Goal: Task Accomplishment & Management: Use online tool/utility

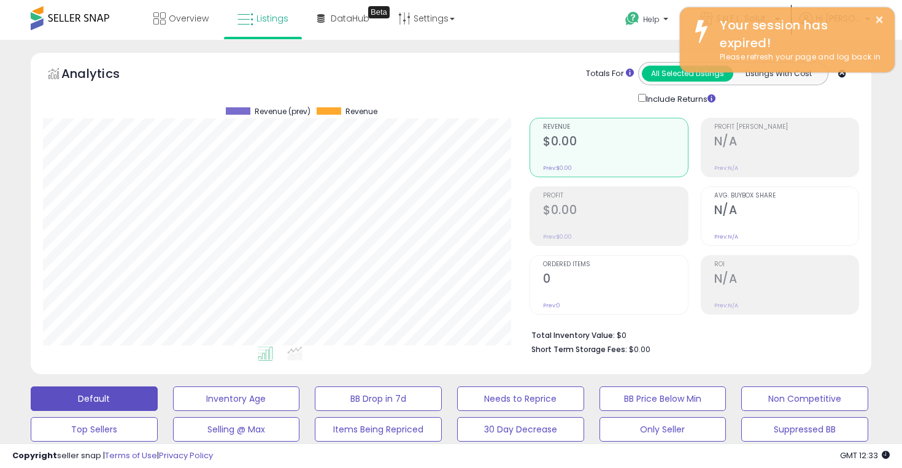
scroll to position [0, 31]
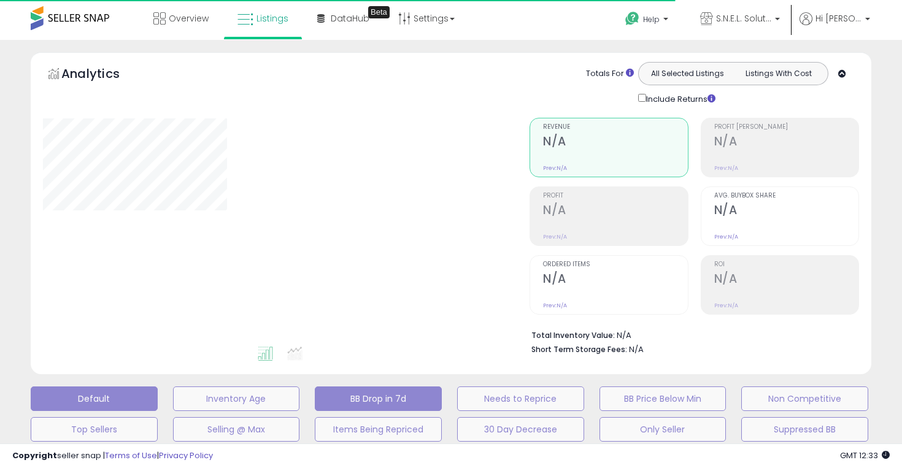
type input "**********"
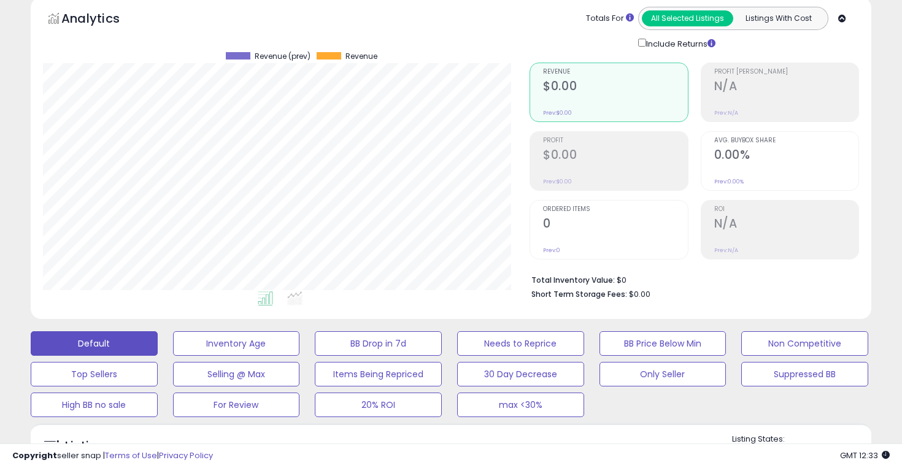
scroll to position [174, 0]
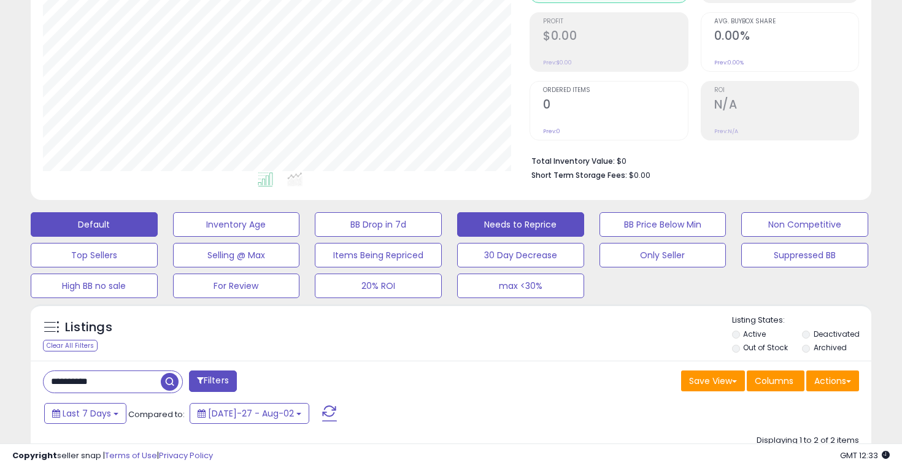
click at [300, 231] on button "Needs to Reprice" at bounding box center [236, 224] width 127 height 25
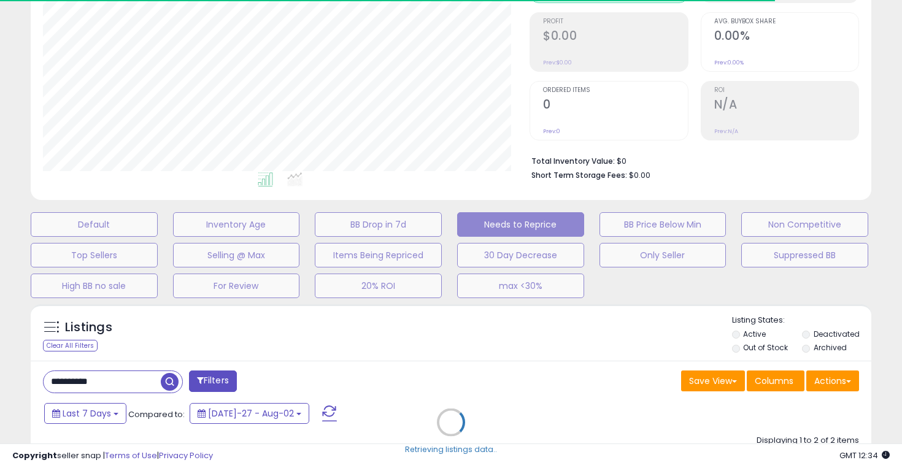
select select "**"
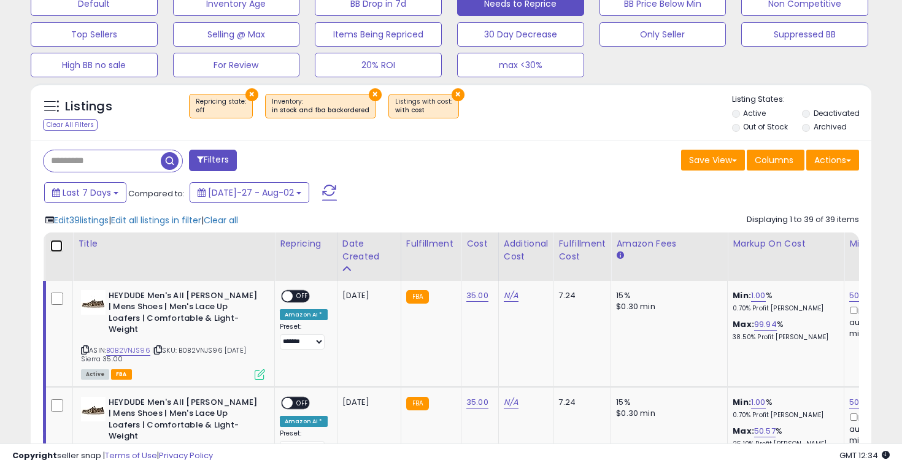
scroll to position [396, 0]
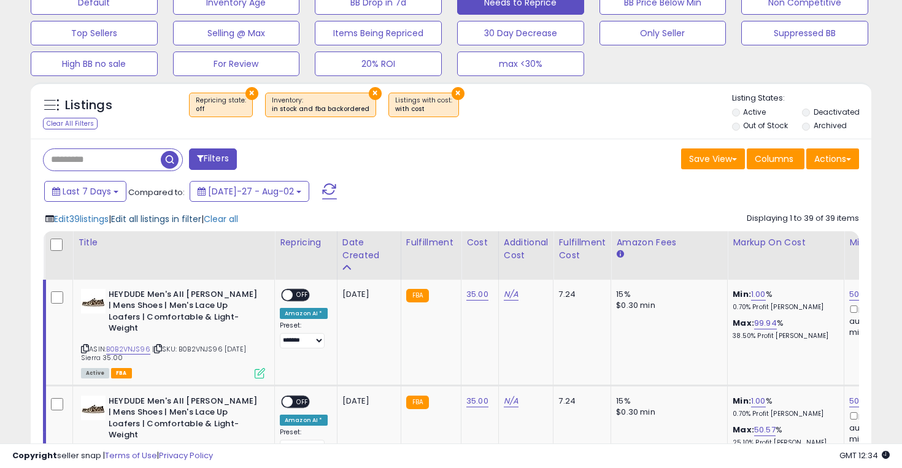
click at [155, 218] on span "Edit all listings in filter" at bounding box center [156, 219] width 90 height 12
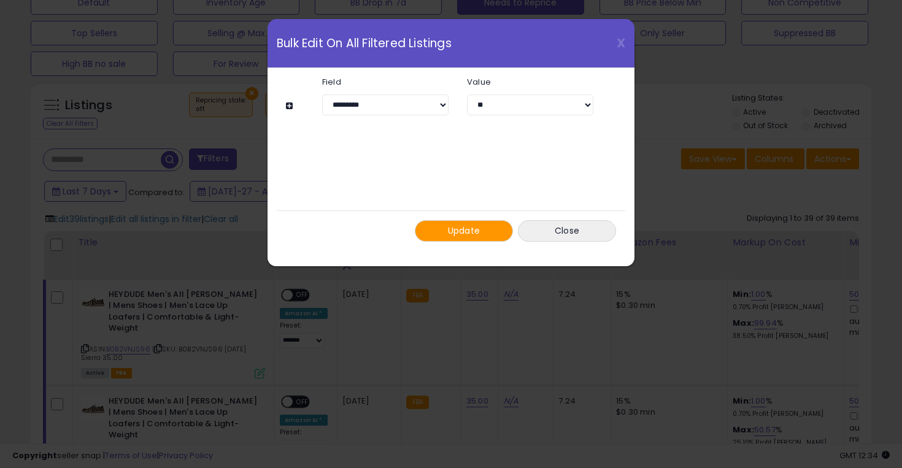
click at [485, 237] on button "Update" at bounding box center [464, 230] width 98 height 21
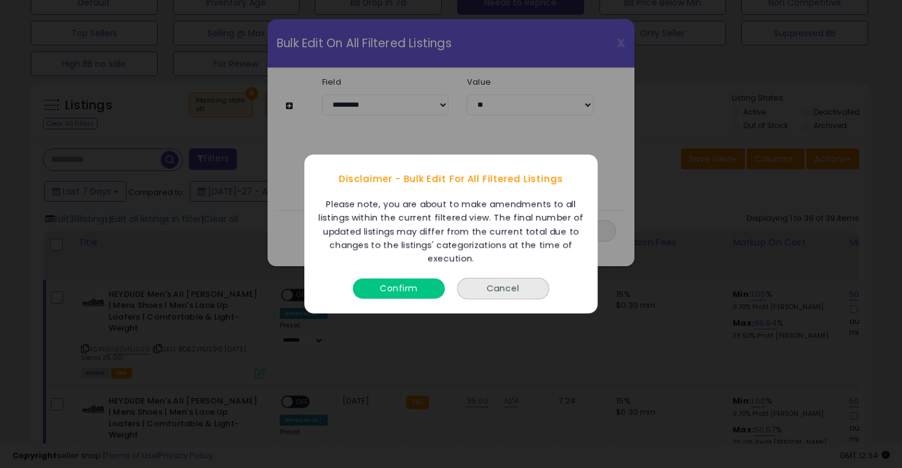
click at [412, 284] on button "Confirm" at bounding box center [399, 288] width 92 height 20
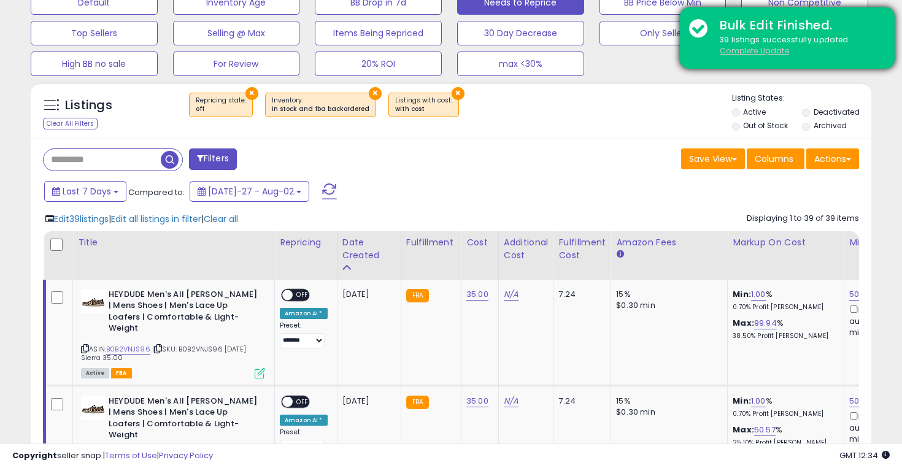
click at [756, 48] on u "Complete Update" at bounding box center [754, 50] width 69 height 10
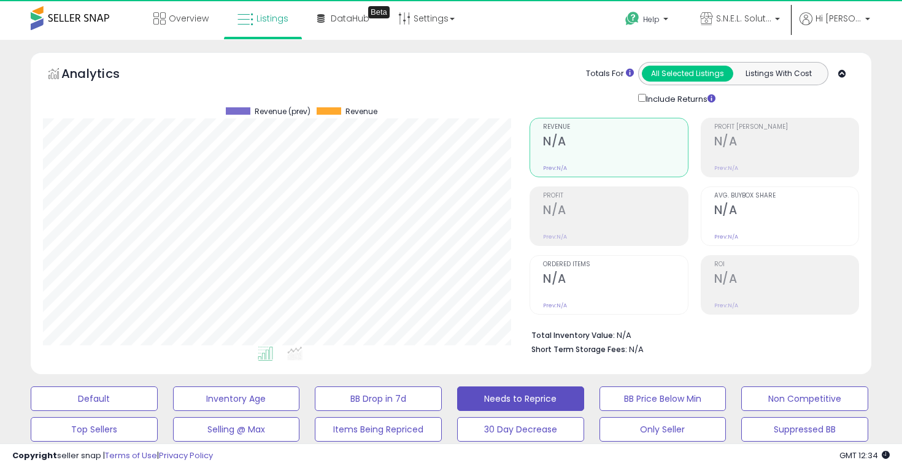
scroll to position [251, 486]
